Goal: Check status: Check status

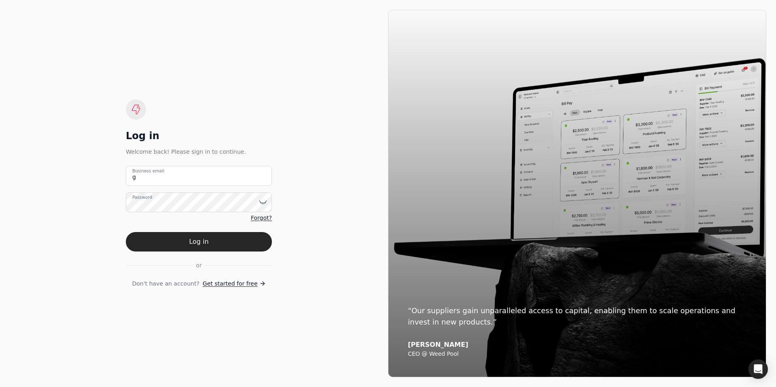
type email "[PERSON_NAME][EMAIL_ADDRESS][PERSON_NAME][DOMAIN_NAME]"
click at [126, 232] on button "Log in" at bounding box center [199, 241] width 146 height 19
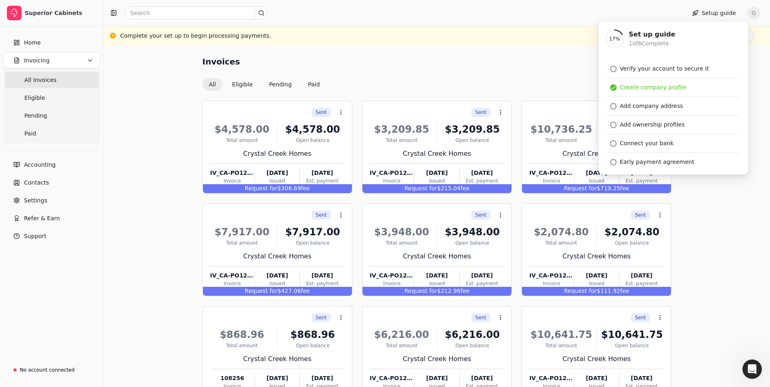
scroll to position [57, 0]
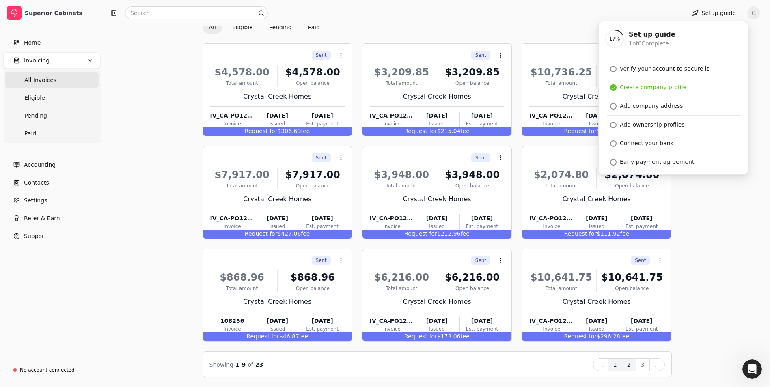
click at [630, 365] on button "2" at bounding box center [629, 364] width 14 height 13
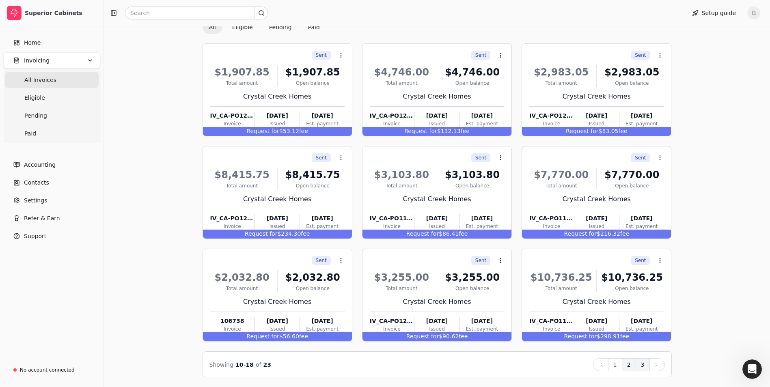
click at [645, 365] on button "3" at bounding box center [643, 364] width 14 height 13
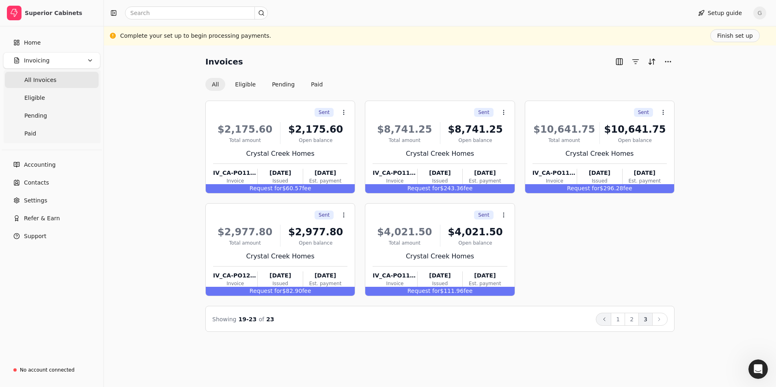
click at [608, 319] on icon at bounding box center [604, 319] width 6 height 6
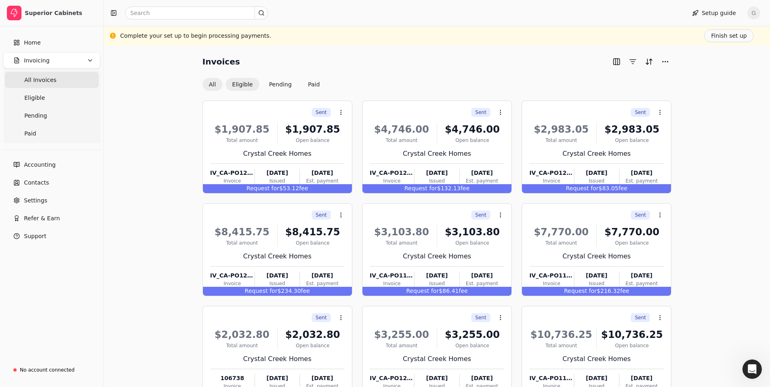
click at [237, 84] on button "Eligible" at bounding box center [243, 84] width 34 height 13
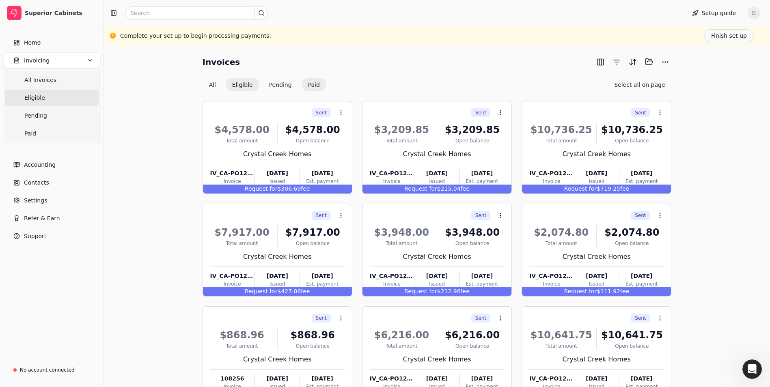
click at [312, 85] on button "Paid" at bounding box center [314, 84] width 25 height 13
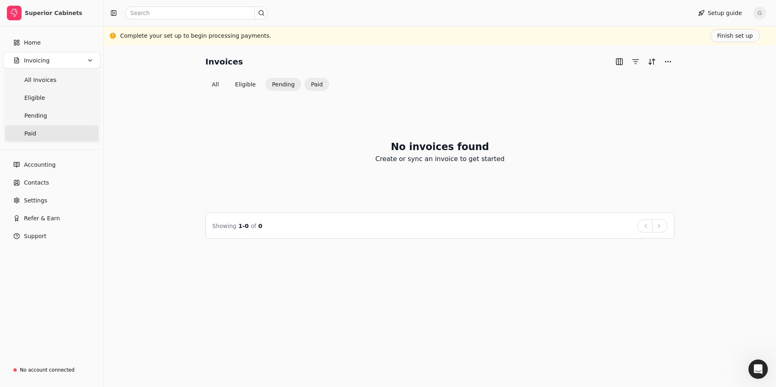
click at [281, 86] on button "Pending" at bounding box center [283, 84] width 36 height 13
click at [239, 82] on button "Eligible" at bounding box center [246, 84] width 34 height 13
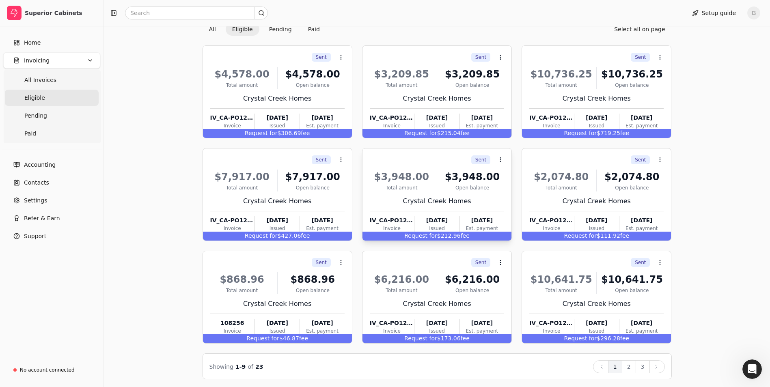
scroll to position [57, 0]
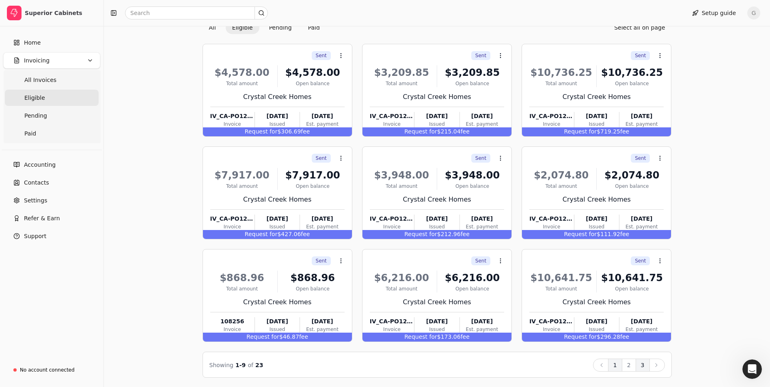
click at [645, 365] on button "3" at bounding box center [643, 365] width 14 height 13
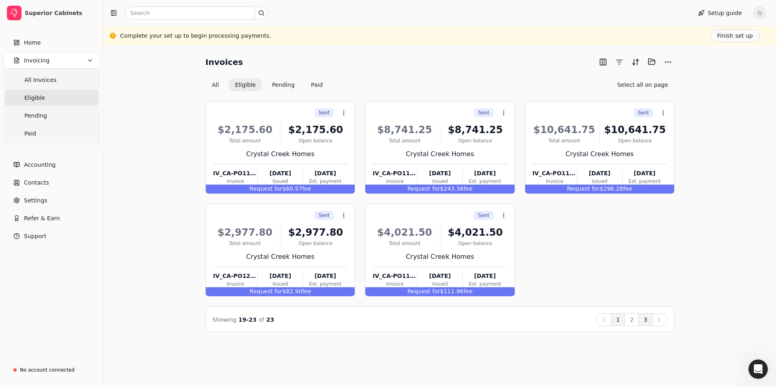
click at [618, 322] on button "1" at bounding box center [618, 319] width 14 height 13
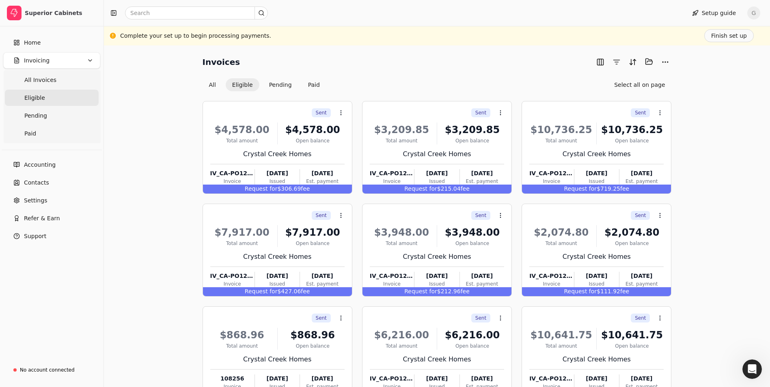
scroll to position [57, 0]
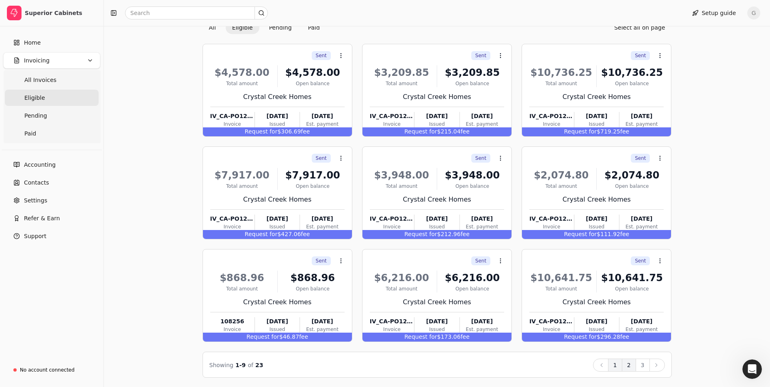
click at [630, 369] on button "2" at bounding box center [629, 365] width 14 height 13
click at [646, 365] on button "3" at bounding box center [643, 365] width 14 height 13
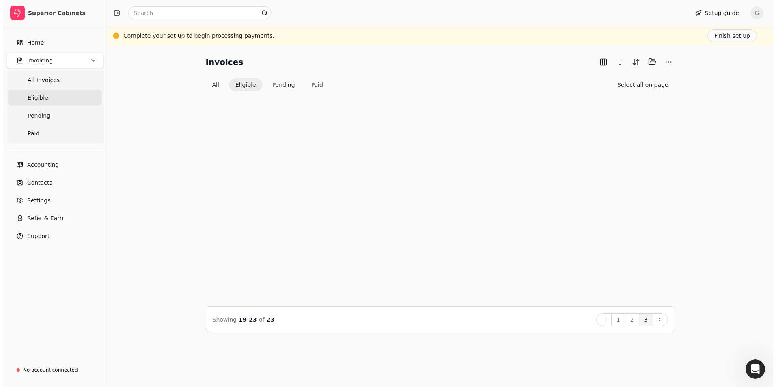
scroll to position [0, 0]
